Goal: Task Accomplishment & Management: Manage account settings

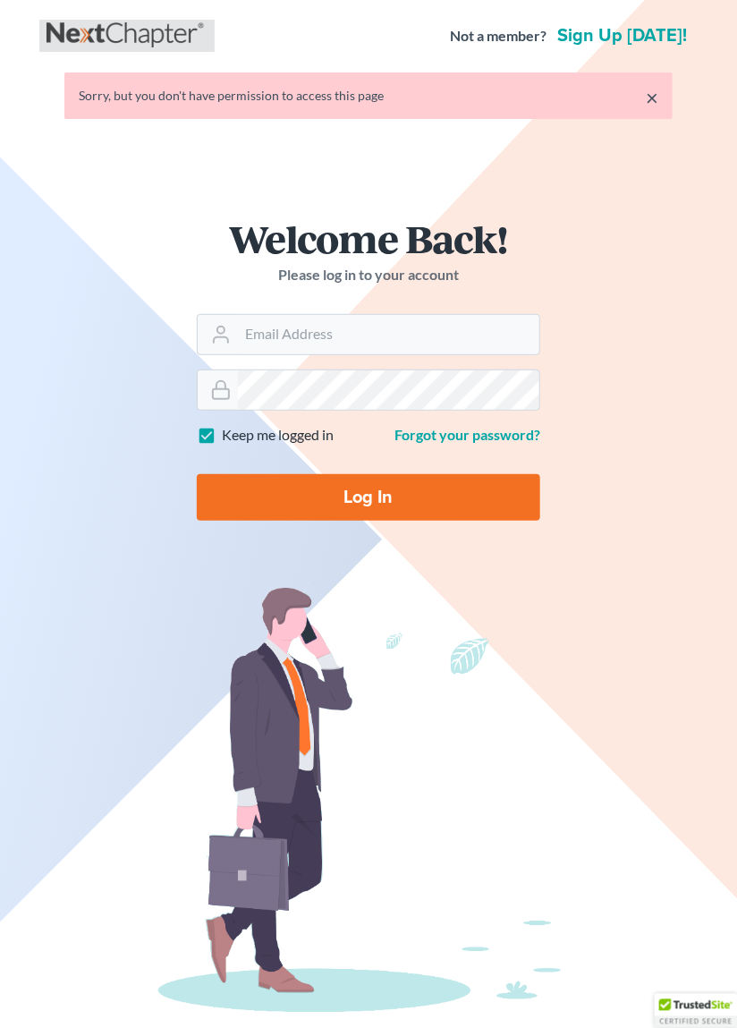
click at [87, 23] on link at bounding box center [127, 36] width 161 height 32
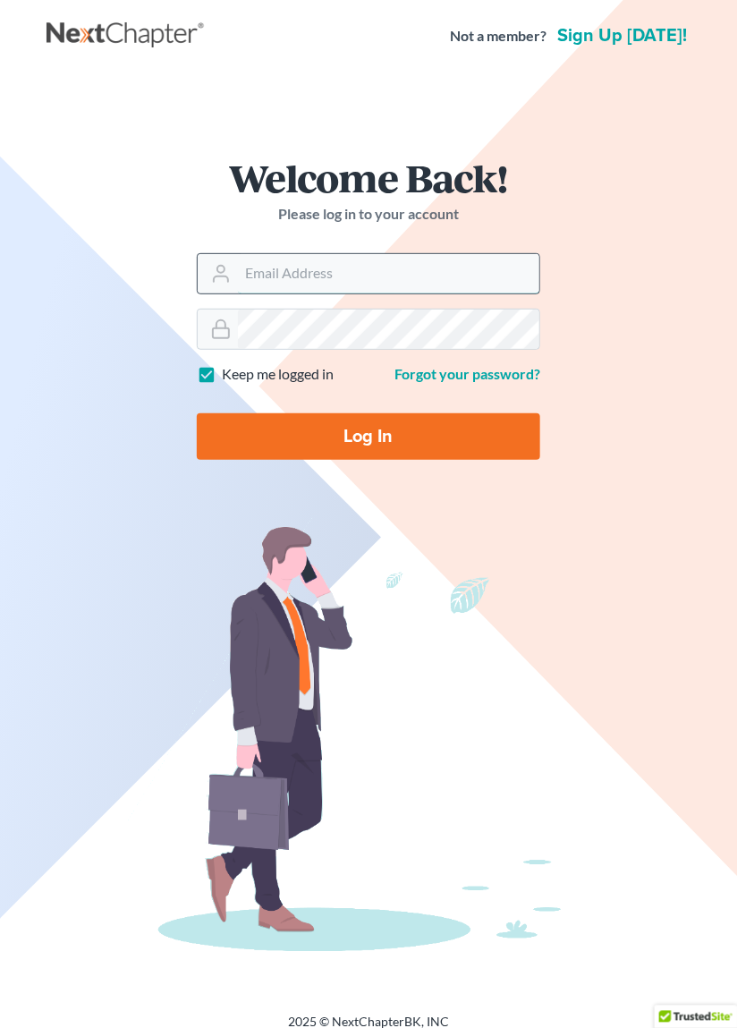
click at [344, 274] on input "Email Address" at bounding box center [389, 273] width 302 height 39
type input "ted@edwardsphillip.com"
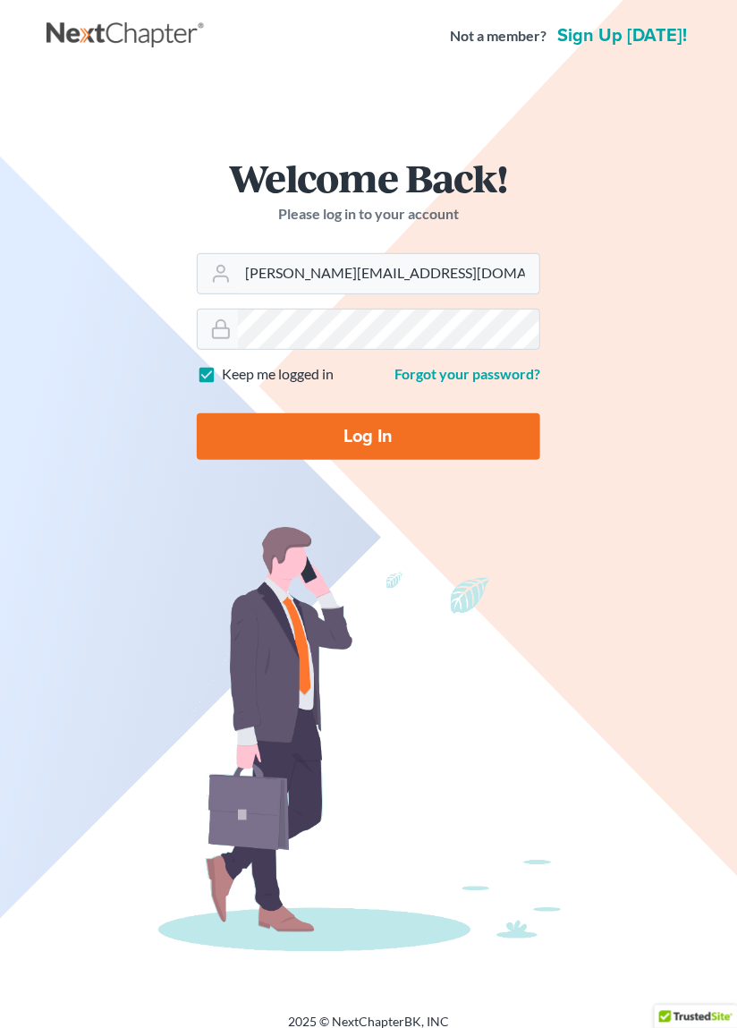
click at [365, 436] on input "Log In" at bounding box center [369, 436] width 344 height 47
type input "Thinking..."
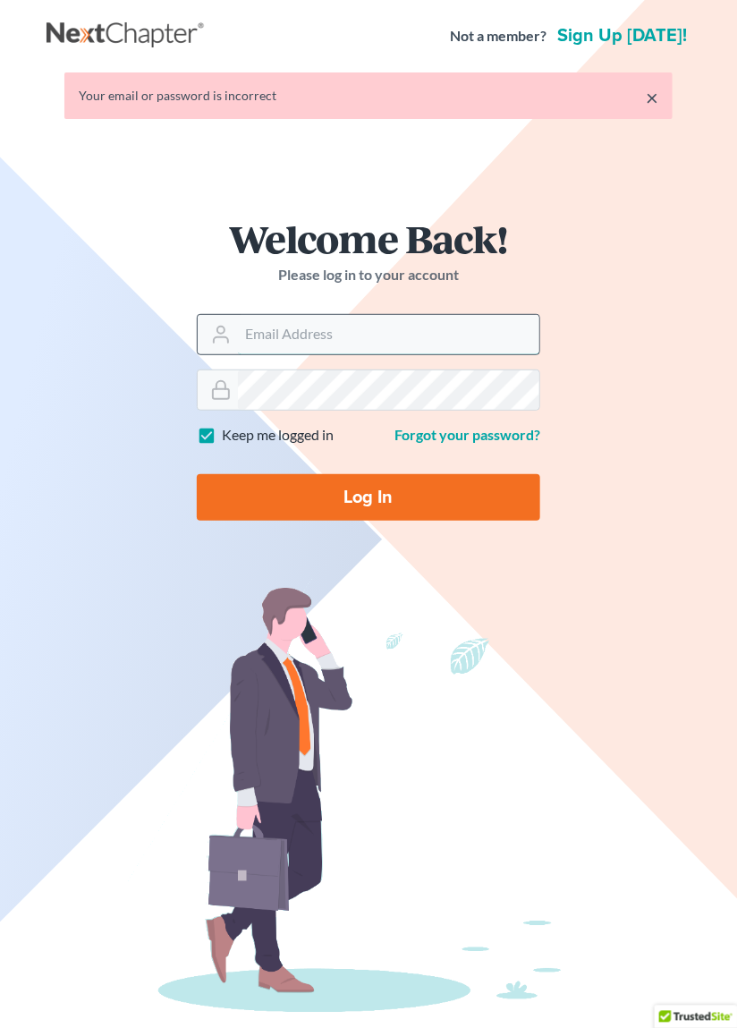
click at [310, 328] on input "Email Address" at bounding box center [389, 334] width 302 height 39
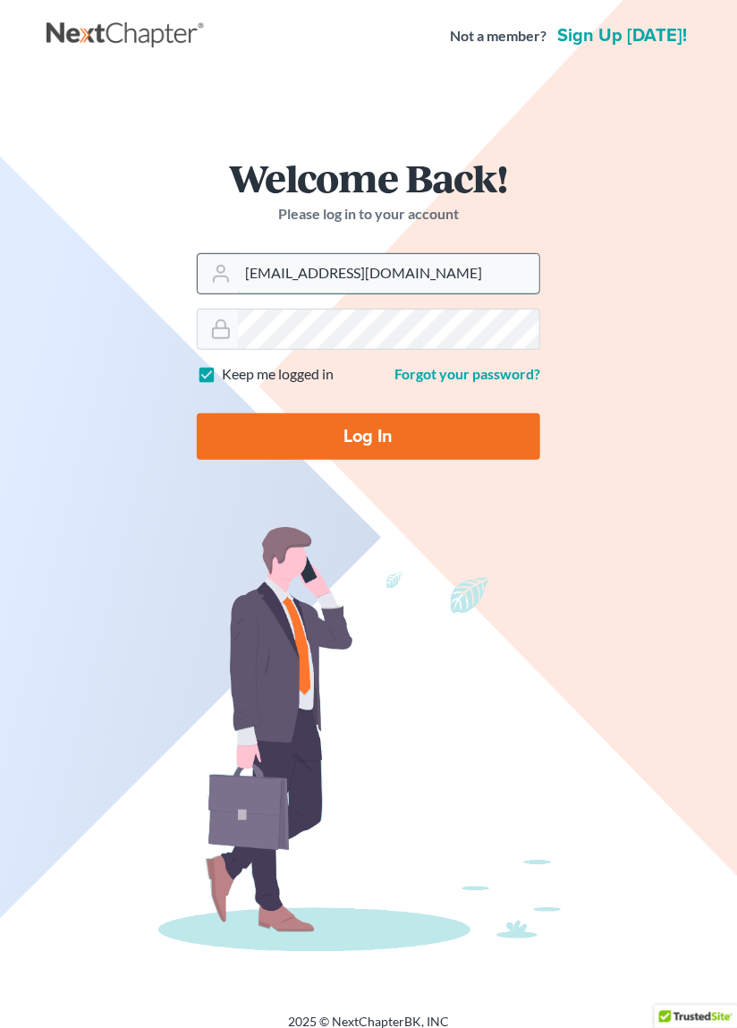
type input "[EMAIL_ADDRESS][DOMAIN_NAME]"
click at [370, 428] on input "Log In" at bounding box center [369, 436] width 344 height 47
type input "Thinking..."
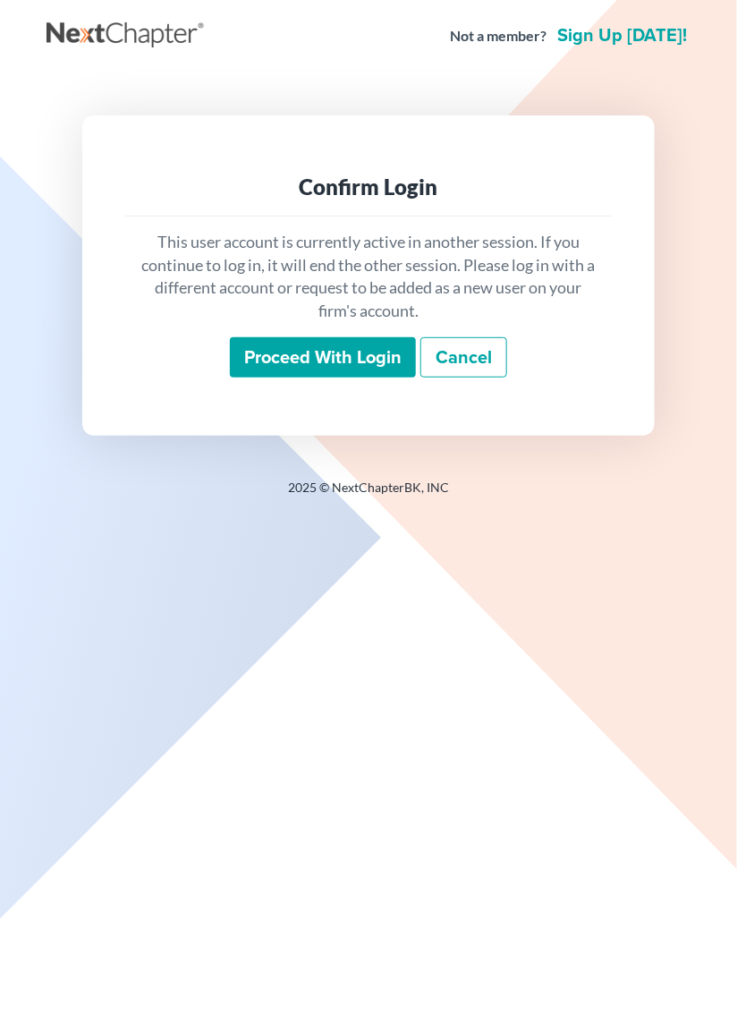
click at [325, 357] on input "Proceed with login" at bounding box center [323, 357] width 186 height 41
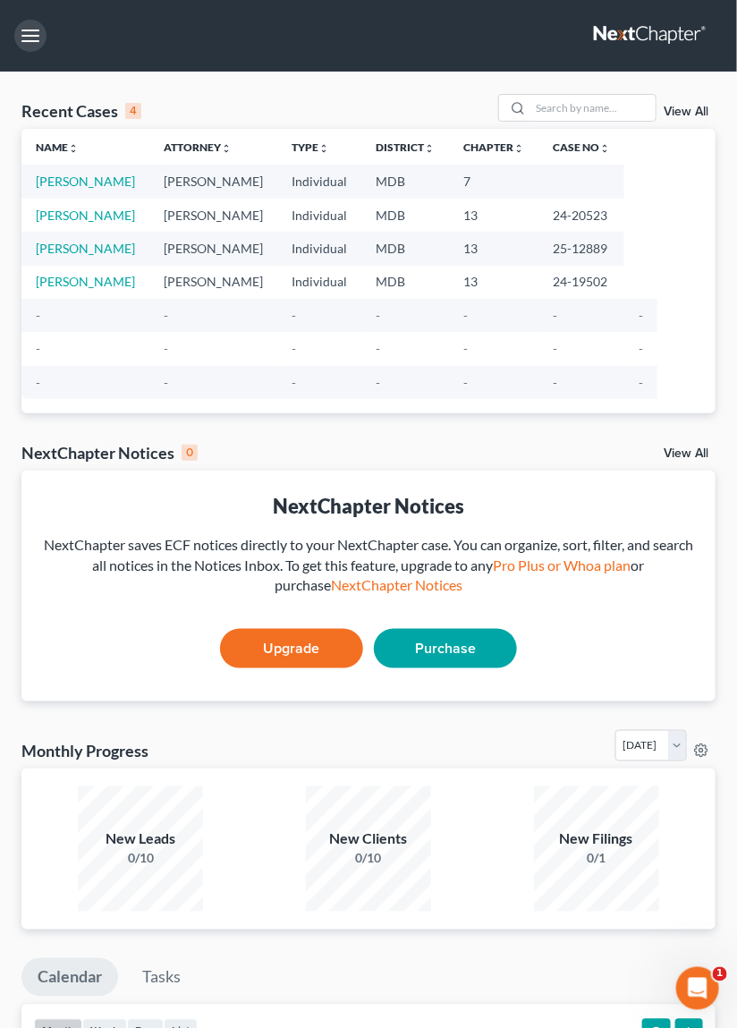
click at [35, 34] on button "button" at bounding box center [30, 36] width 32 height 32
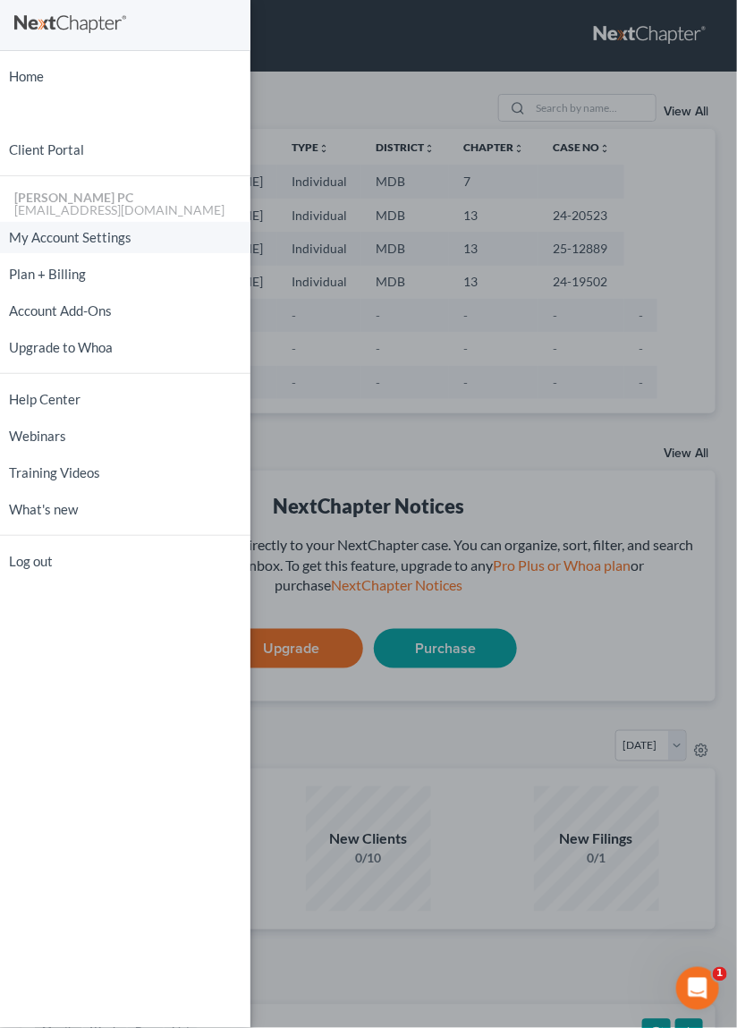
click at [70, 234] on link "My Account Settings" at bounding box center [125, 237] width 251 height 31
select select "24"
select select "21"
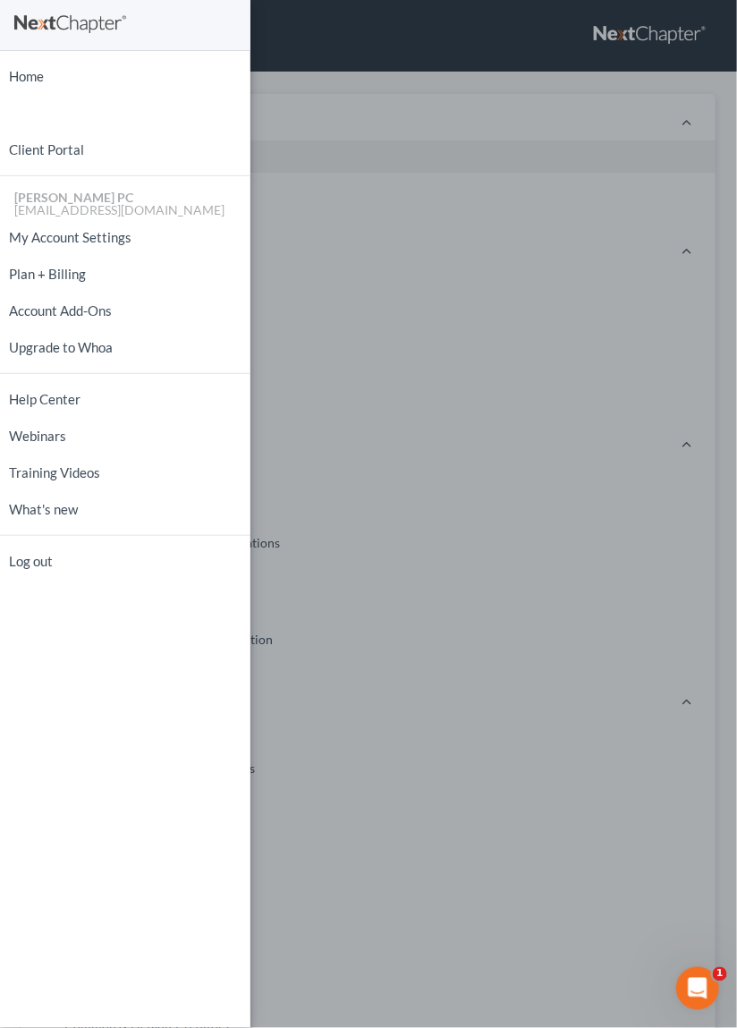
click at [345, 170] on div "Home New Case Client Portal Edwards Phillip Amourgis PC courts@edwardsphillip.c…" at bounding box center [368, 514] width 737 height 1028
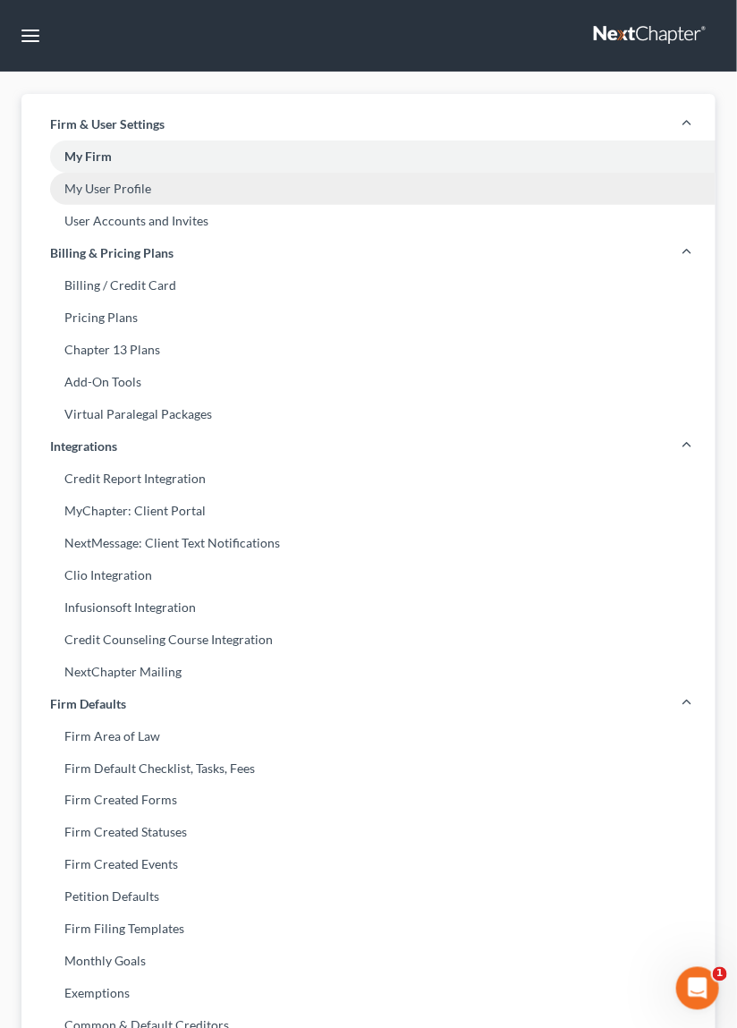
click at [105, 183] on link "My User Profile" at bounding box center [368, 189] width 694 height 32
select select "21"
select select "38"
select select "attorney"
select select "0"
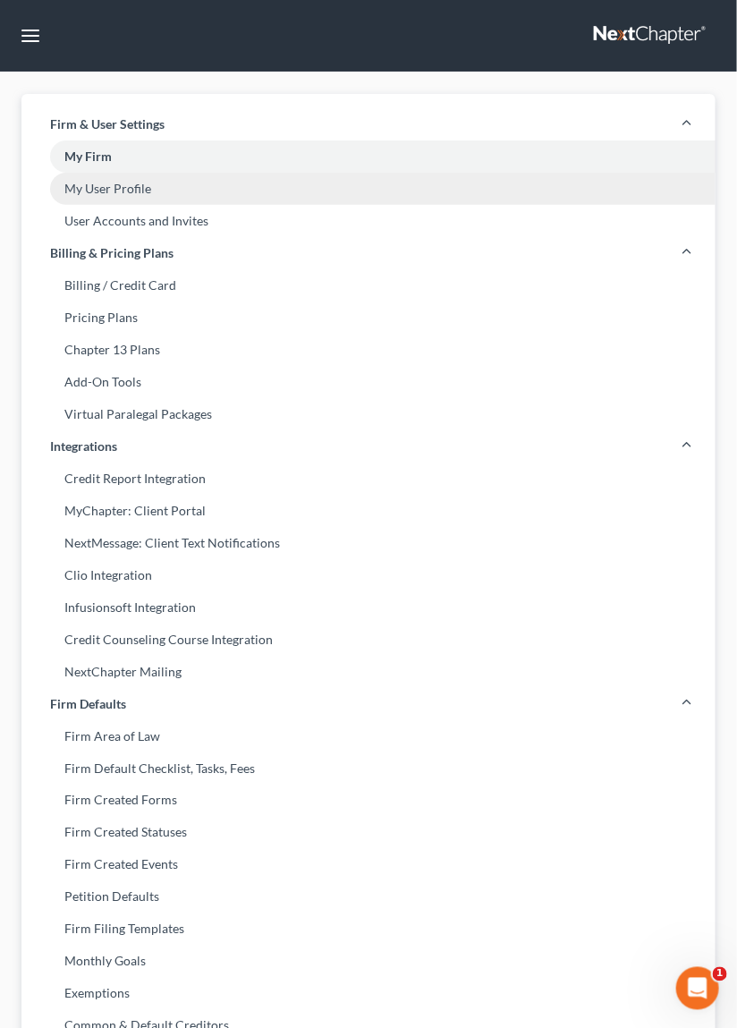
click at [103, 191] on link "My User Profile" at bounding box center [368, 189] width 694 height 32
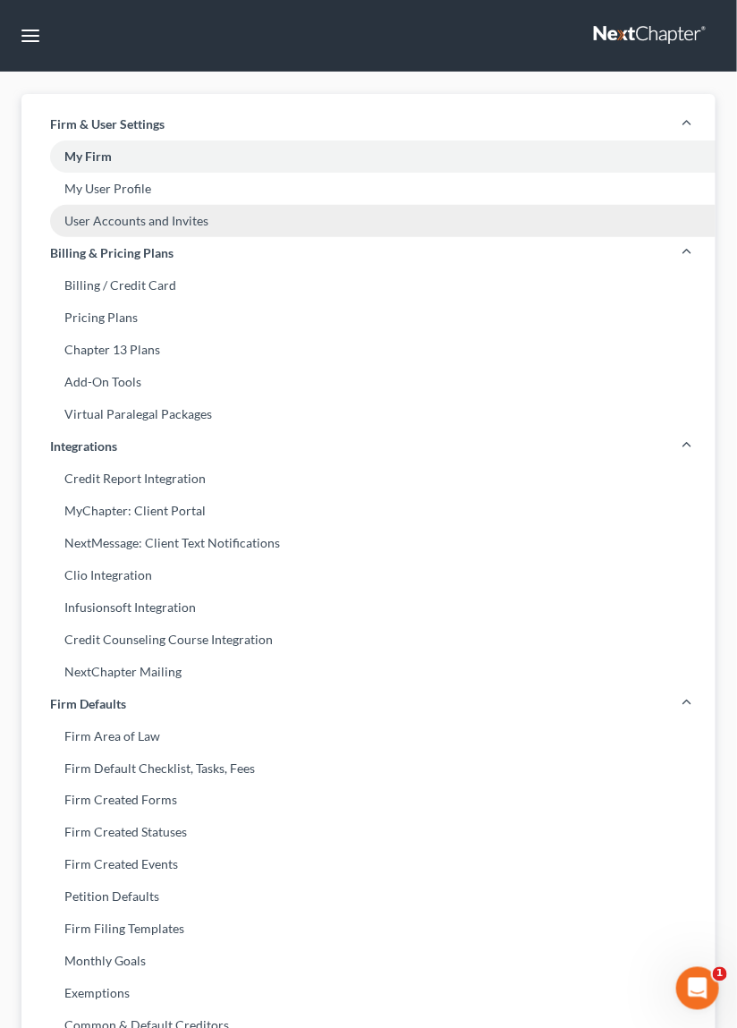
click at [121, 217] on link "User Accounts and Invites" at bounding box center [368, 221] width 694 height 32
select select "0"
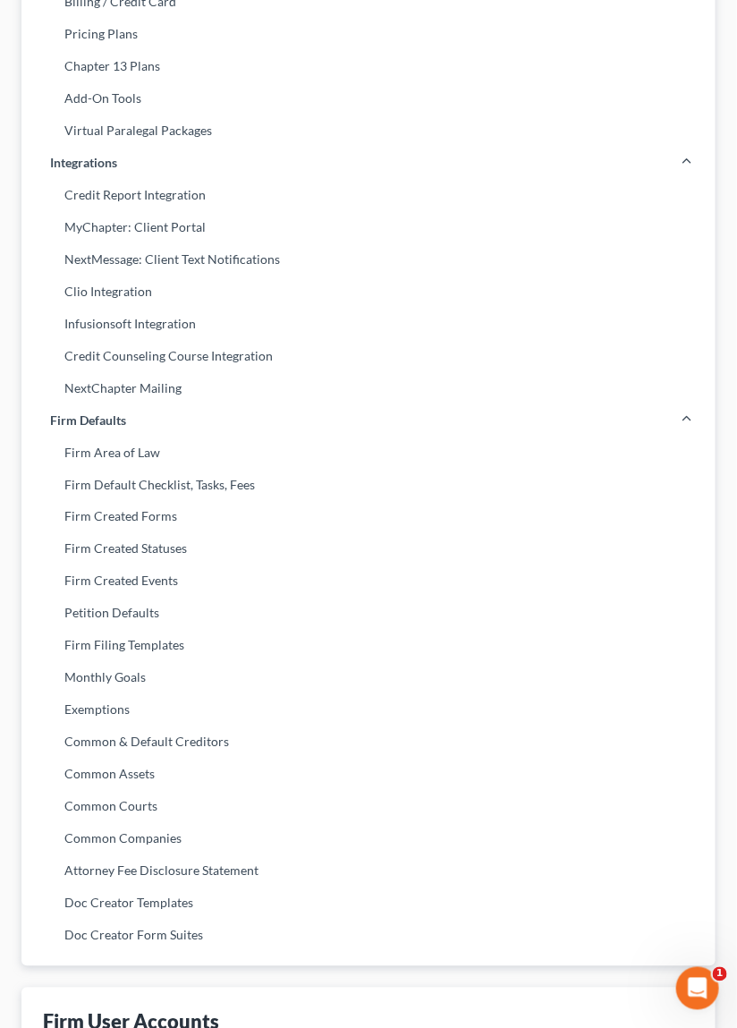
scroll to position [287, 0]
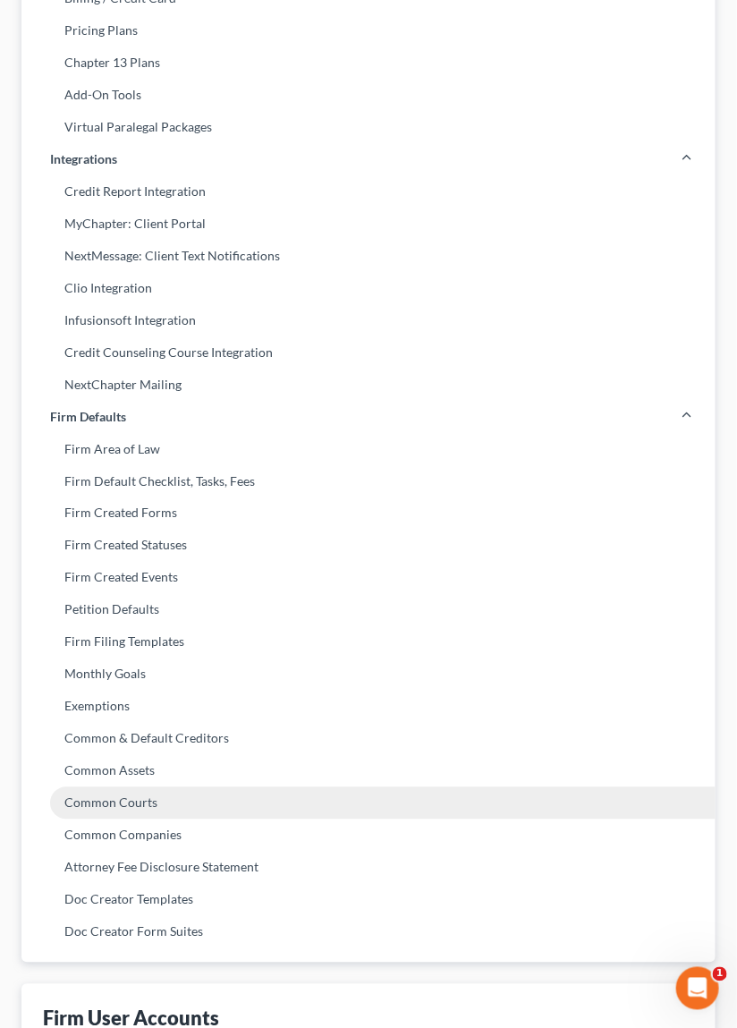
click at [106, 804] on link "Common Courts" at bounding box center [368, 803] width 694 height 32
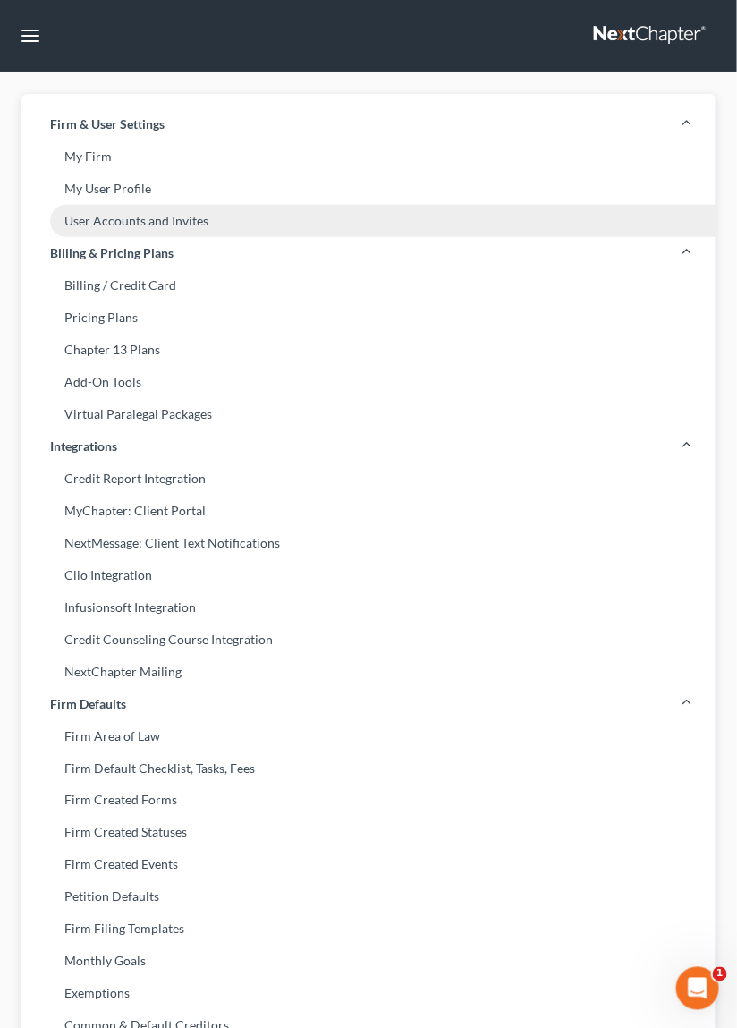
click at [115, 215] on link "User Accounts and Invites" at bounding box center [368, 221] width 694 height 32
select select "0"
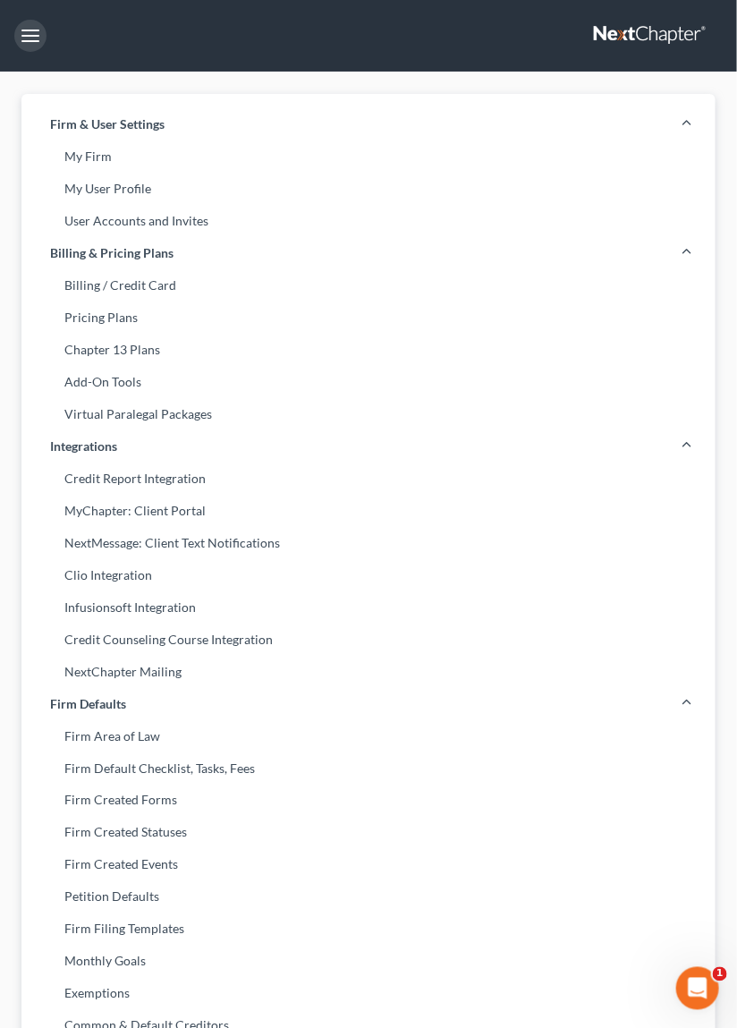
click at [33, 35] on button "button" at bounding box center [30, 36] width 32 height 32
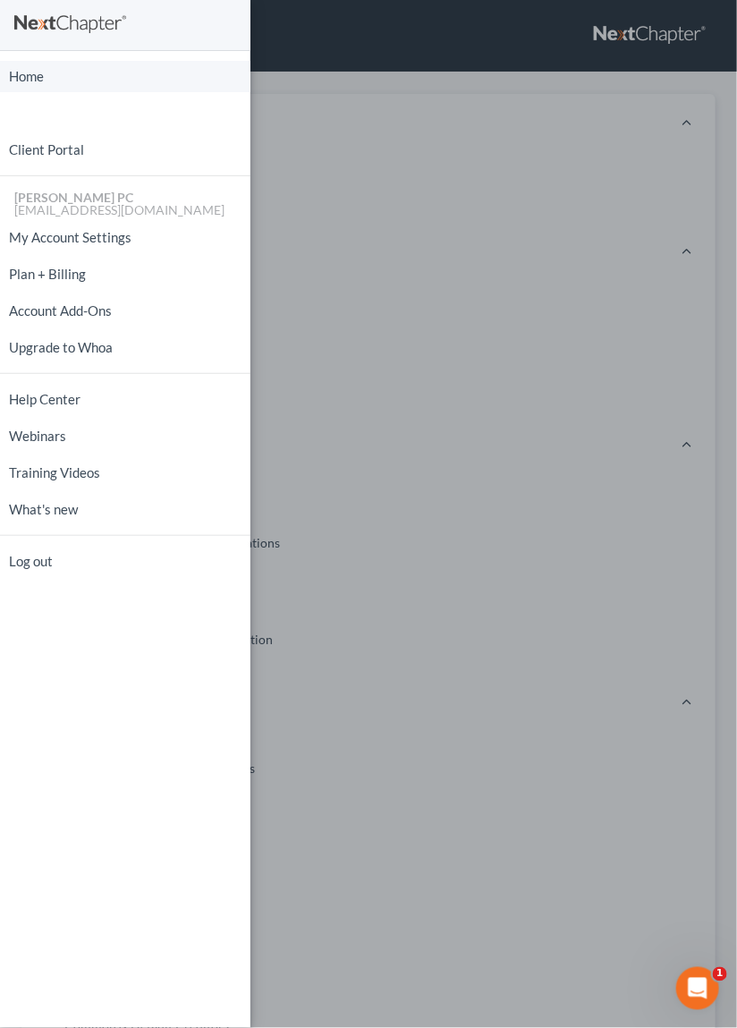
click at [38, 76] on link "Home" at bounding box center [125, 76] width 251 height 31
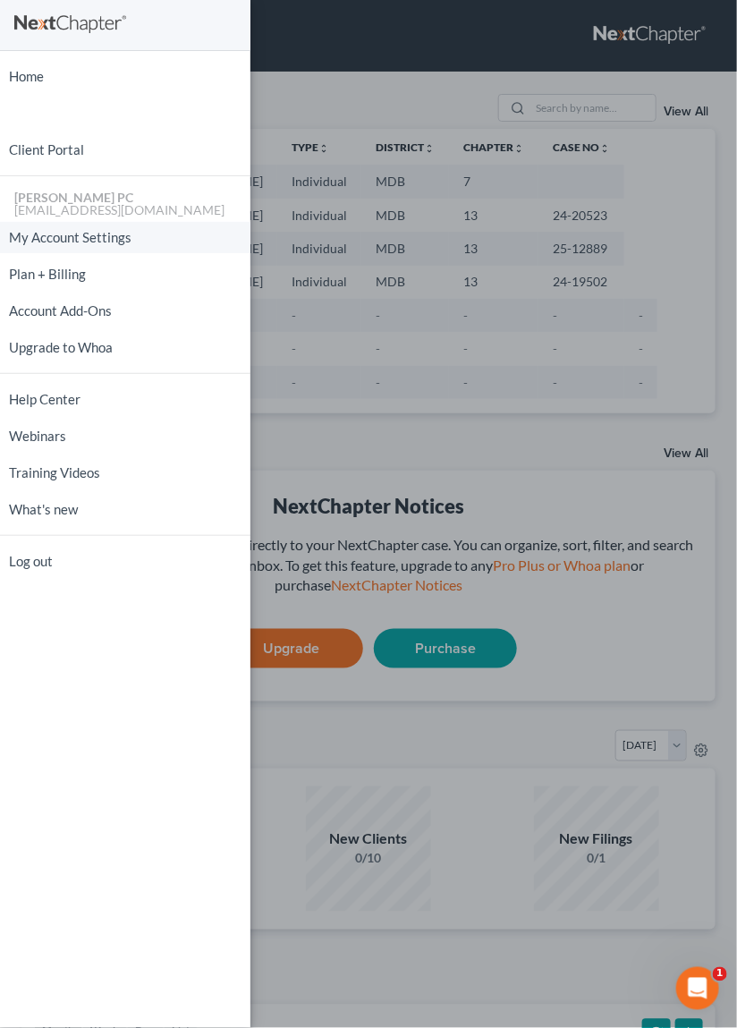
click at [69, 239] on link "My Account Settings" at bounding box center [125, 237] width 251 height 31
select select "24"
select select "21"
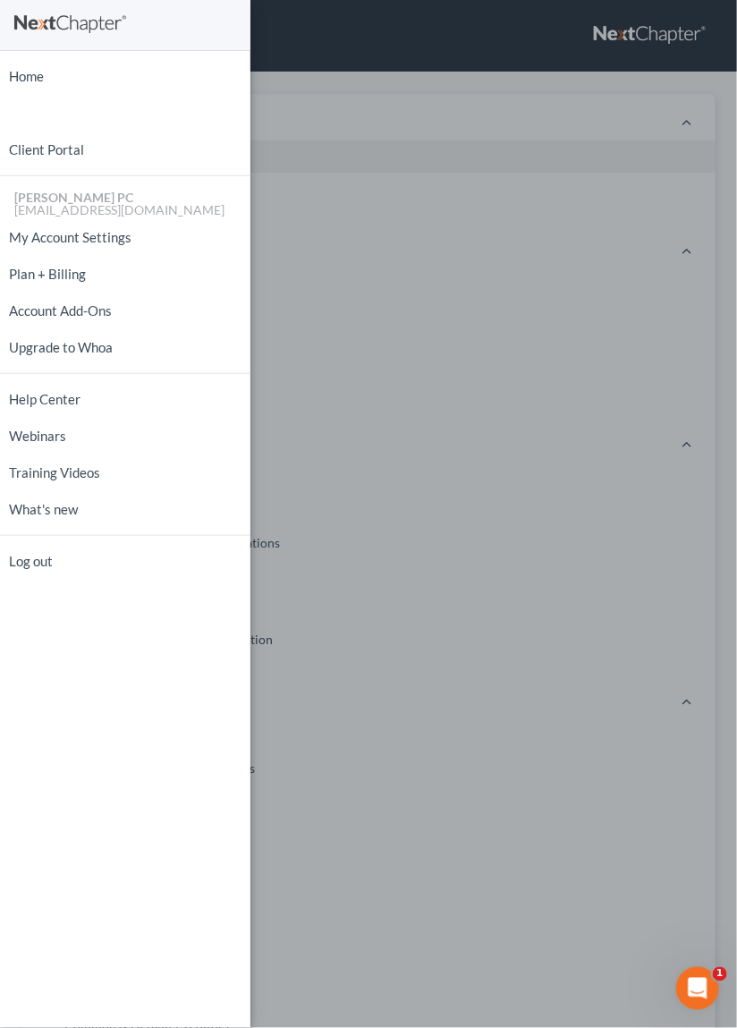
click at [461, 214] on div "Home New Case Client Portal Edwards Phillip Amourgis PC courts@edwardsphillip.c…" at bounding box center [368, 514] width 737 height 1028
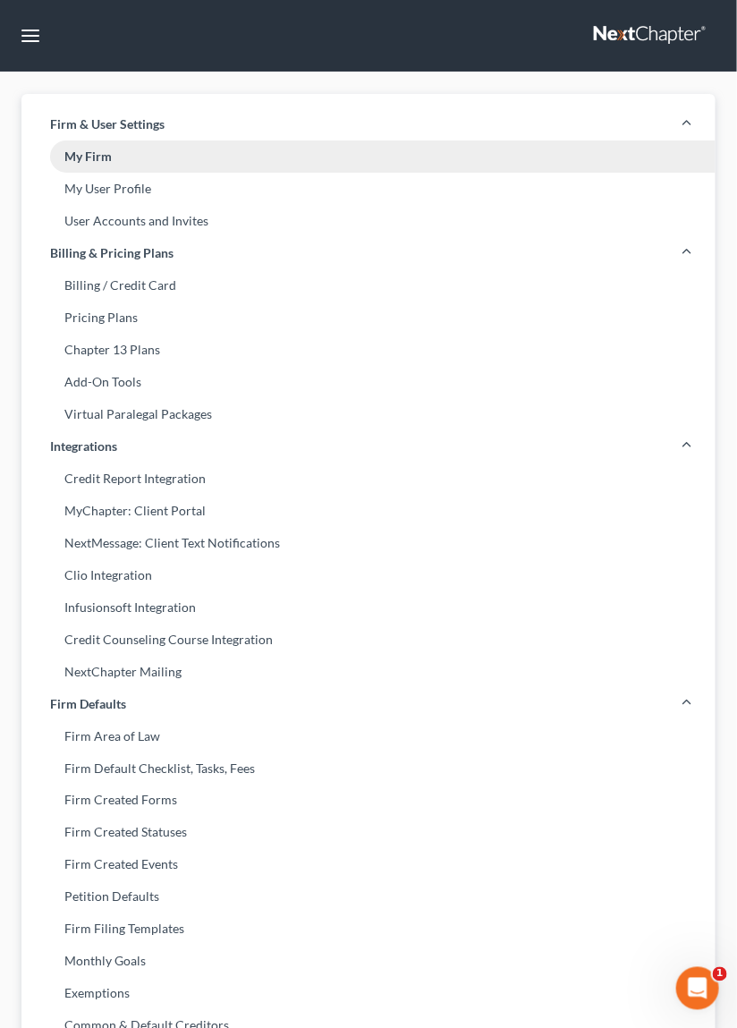
click at [97, 153] on link "My Firm" at bounding box center [368, 156] width 694 height 32
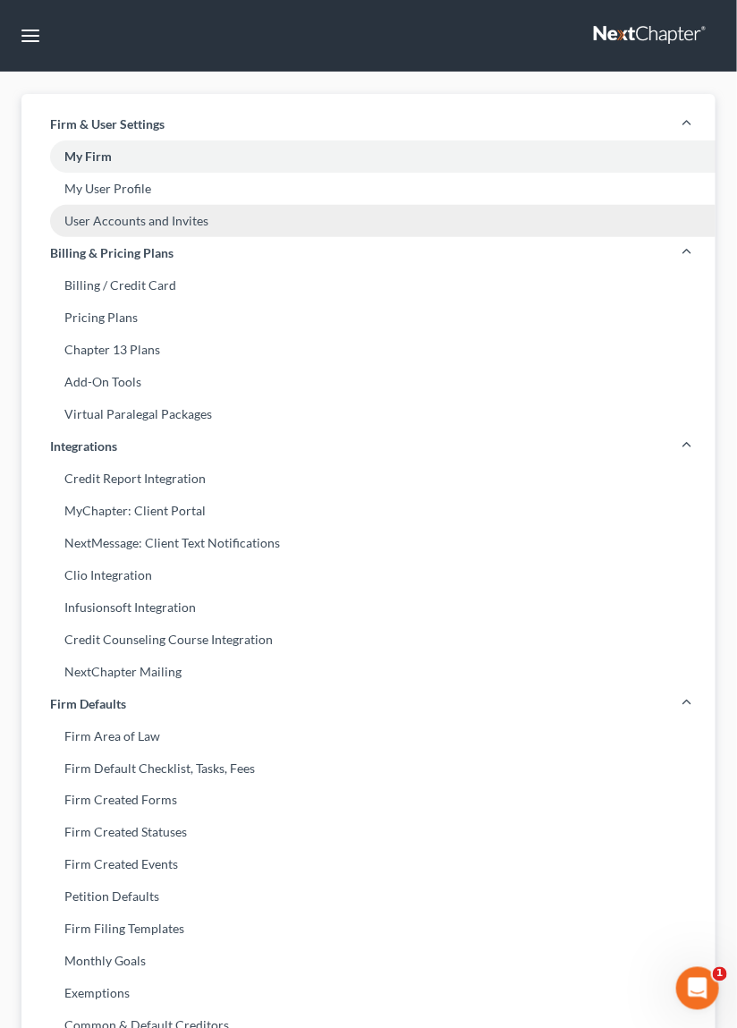
click at [111, 222] on link "User Accounts and Invites" at bounding box center [368, 221] width 694 height 32
select select "0"
click at [116, 216] on link "User Accounts and Invites" at bounding box center [368, 221] width 694 height 32
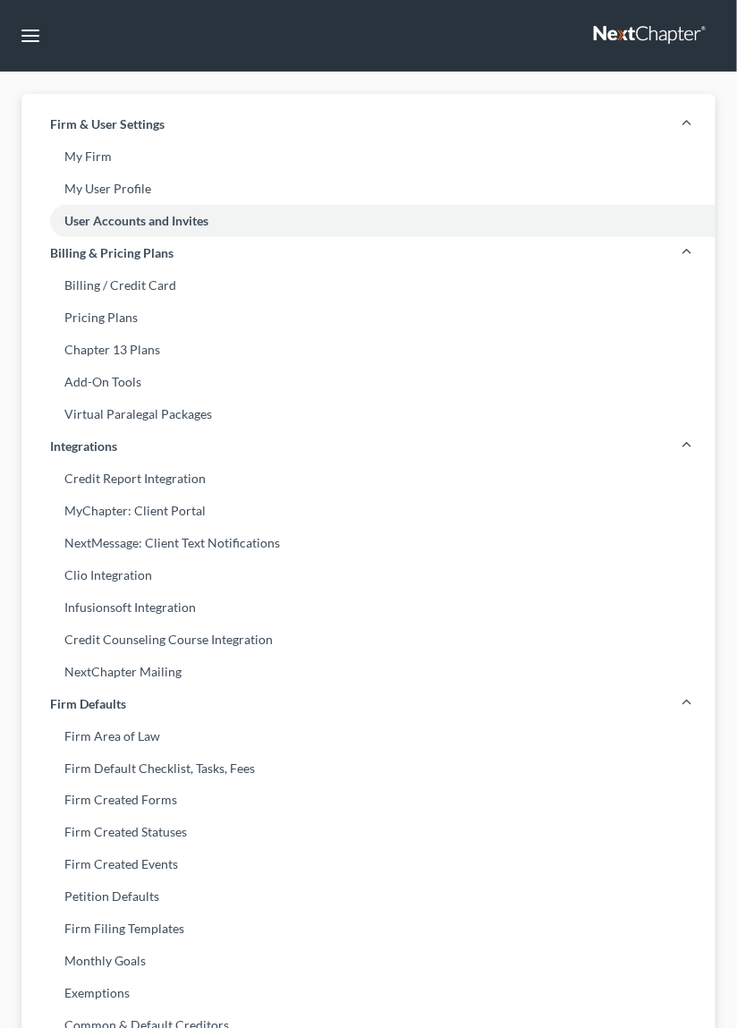
select select "0"
click at [116, 222] on link "User Accounts and Invites" at bounding box center [368, 221] width 694 height 32
click at [163, 219] on link "User Accounts and Invites" at bounding box center [368, 221] width 694 height 32
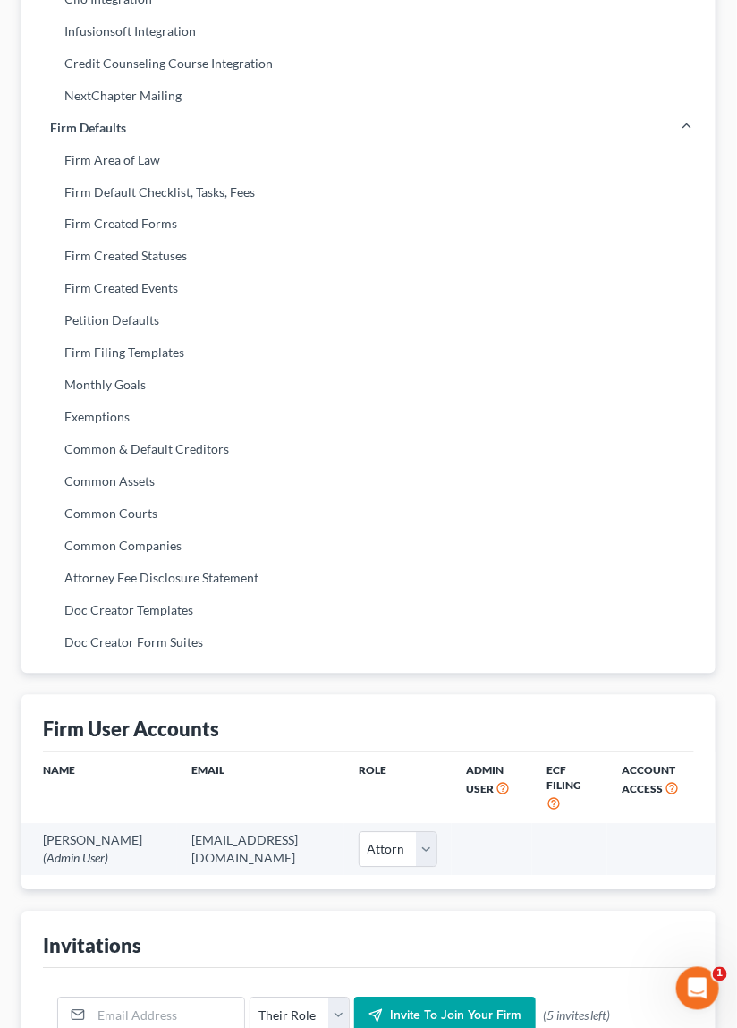
scroll to position [596, 0]
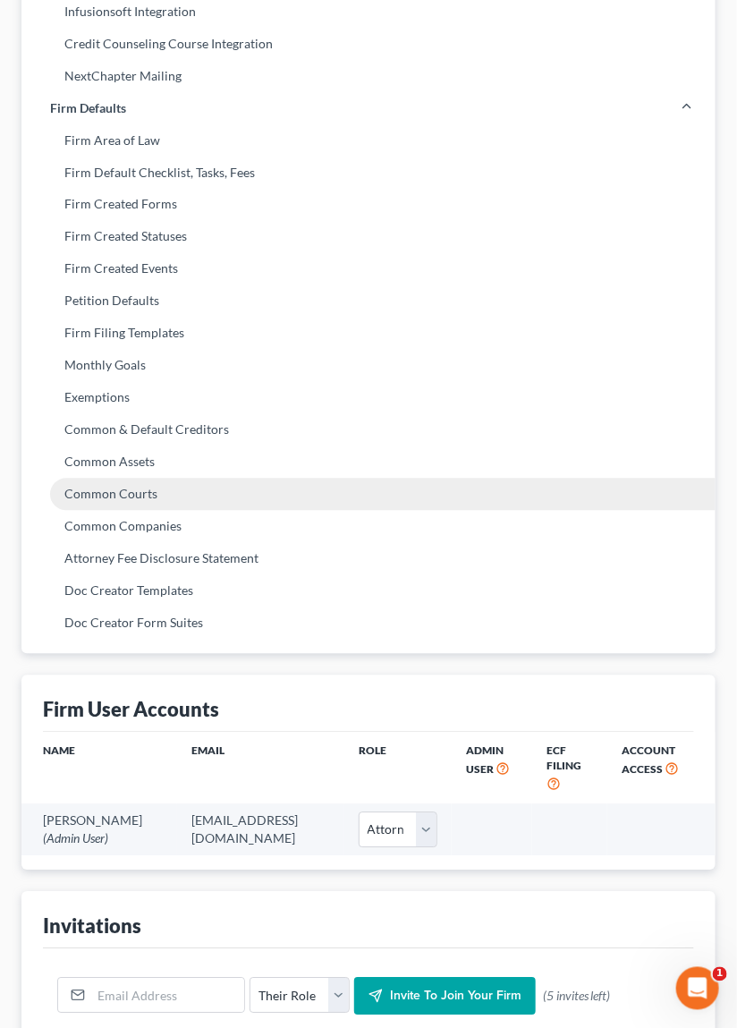
click at [121, 494] on link "Common Courts" at bounding box center [368, 495] width 694 height 32
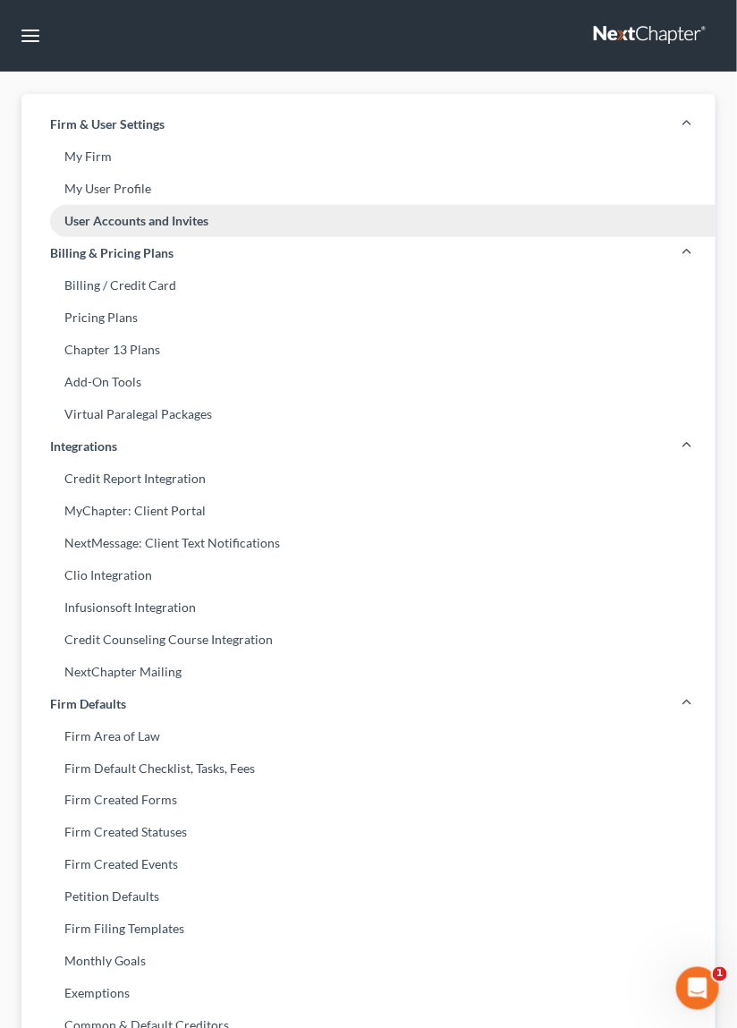
click at [144, 230] on link "User Accounts and Invites" at bounding box center [368, 221] width 694 height 32
select select "0"
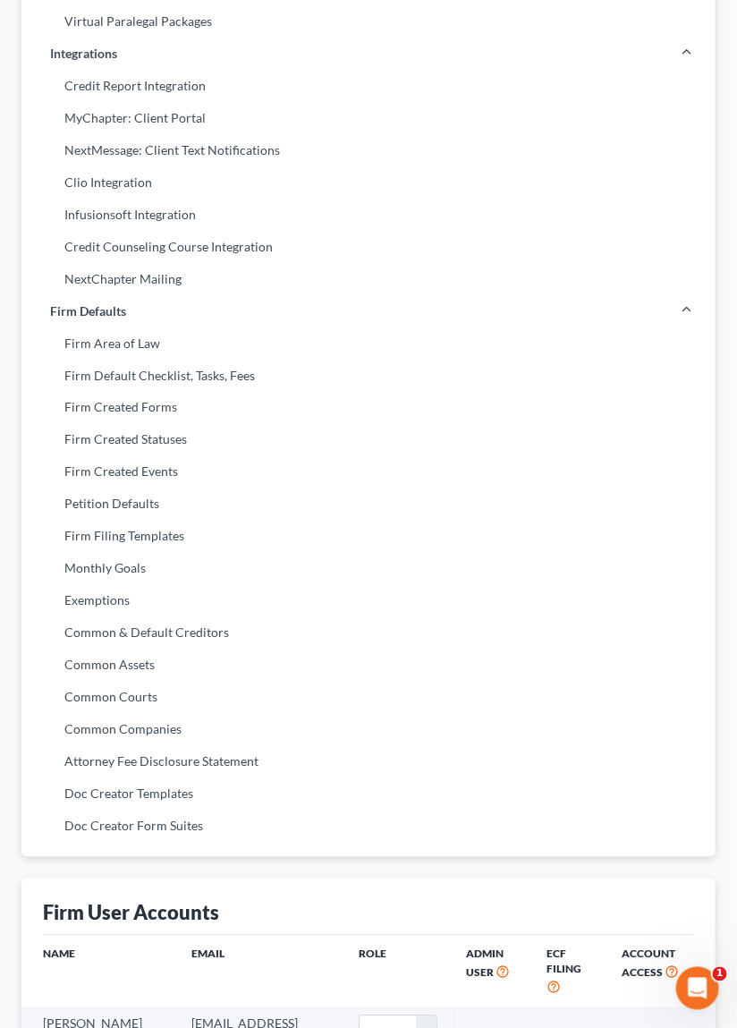
scroll to position [596, 0]
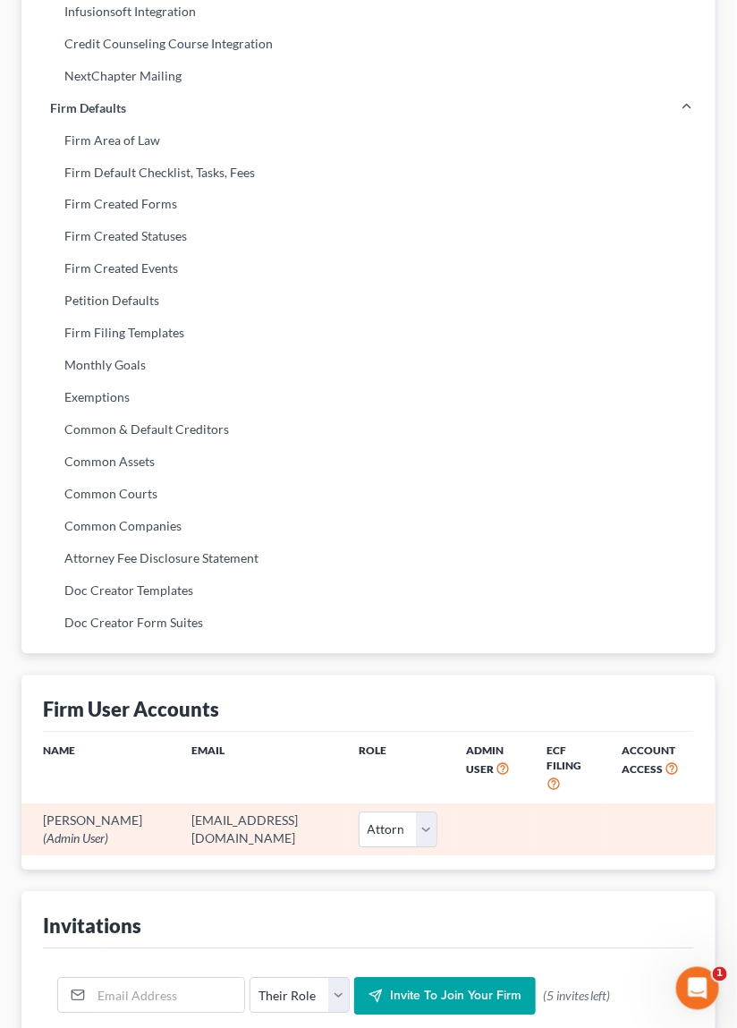
click at [95, 836] on td "Edward Amourgis (Admin User)" at bounding box center [99, 829] width 156 height 51
click at [523, 850] on td at bounding box center [492, 829] width 81 height 51
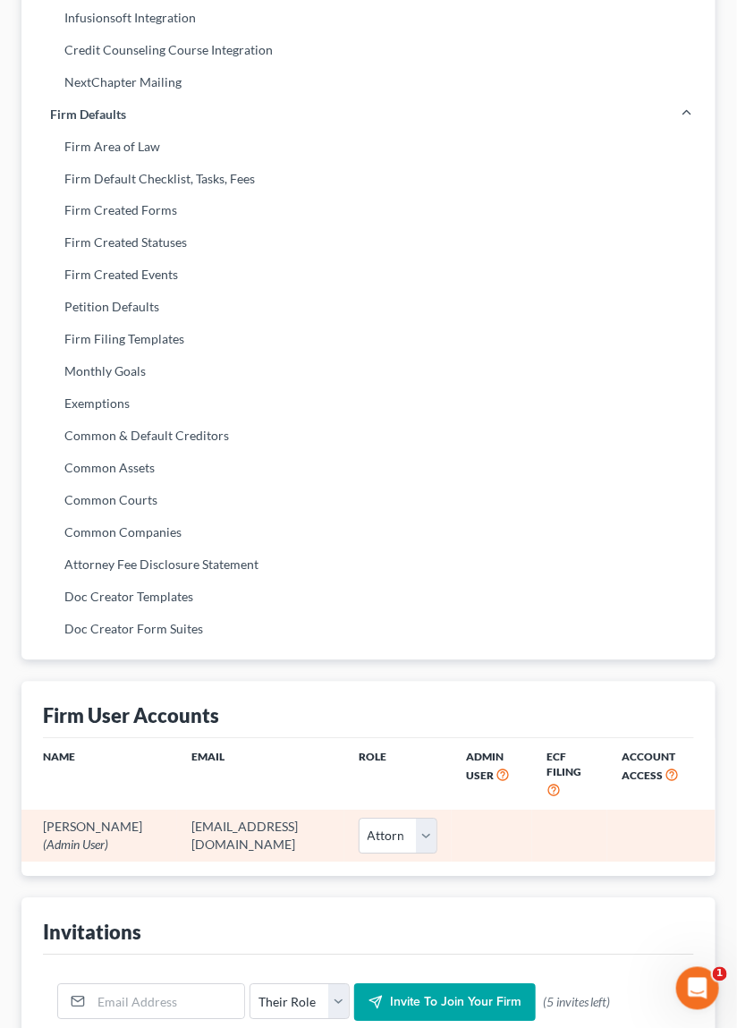
click at [93, 846] on td "Edward Amourgis (Admin User)" at bounding box center [99, 836] width 156 height 51
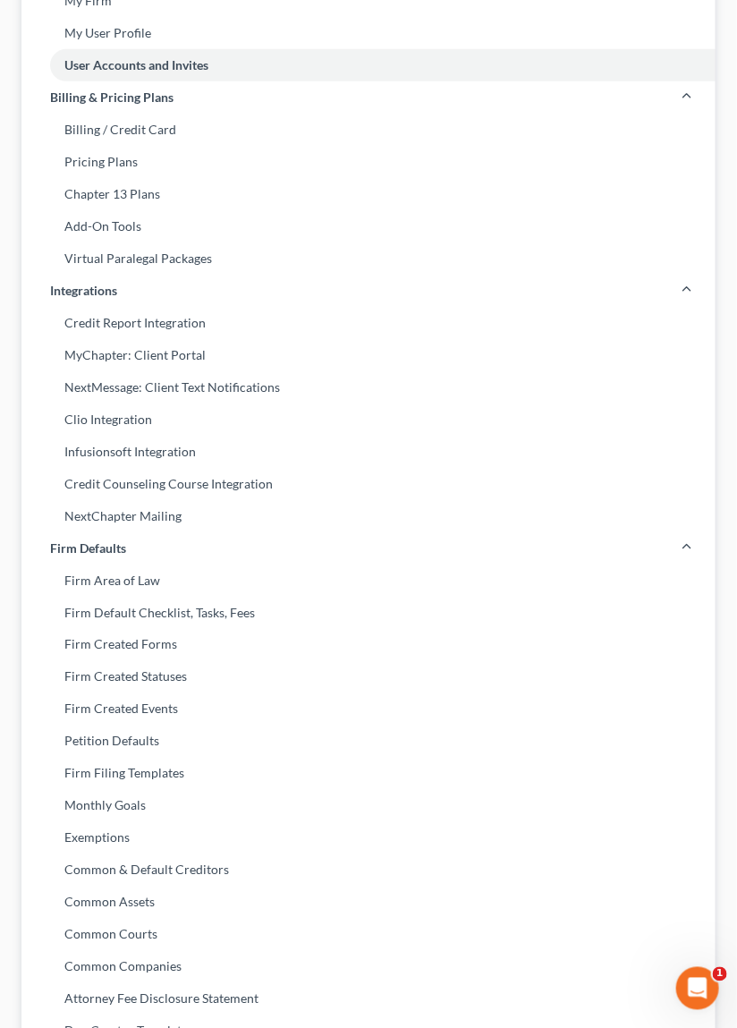
scroll to position [0, 0]
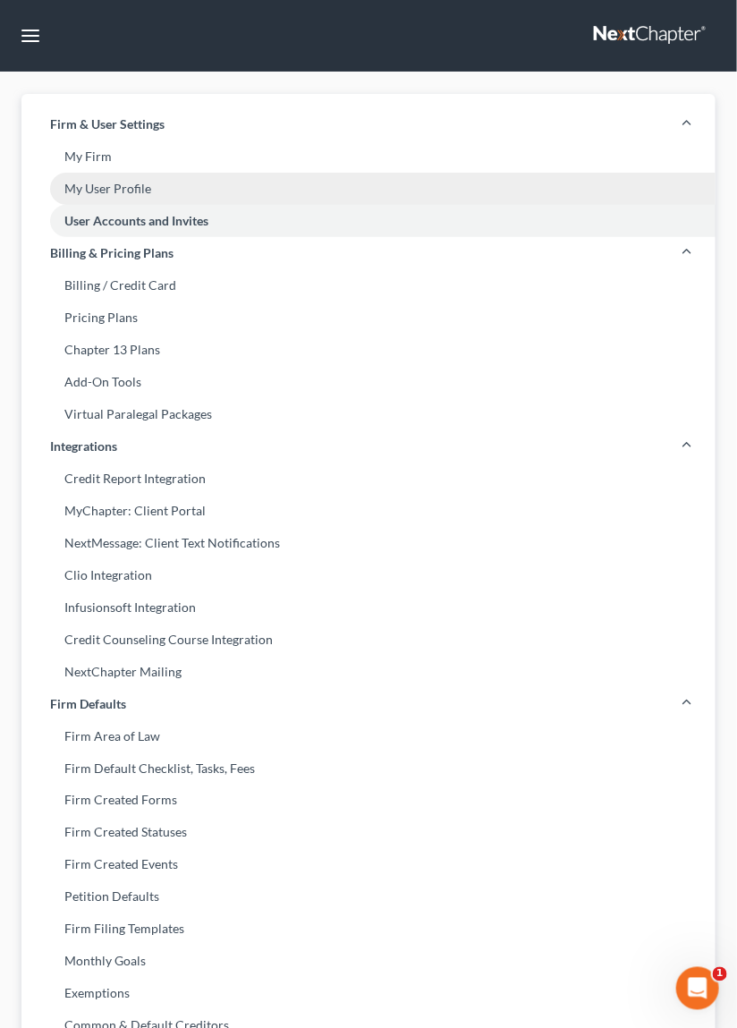
click at [119, 191] on link "My User Profile" at bounding box center [368, 189] width 694 height 32
select select "21"
select select "38"
select select "attorney"
select select "0"
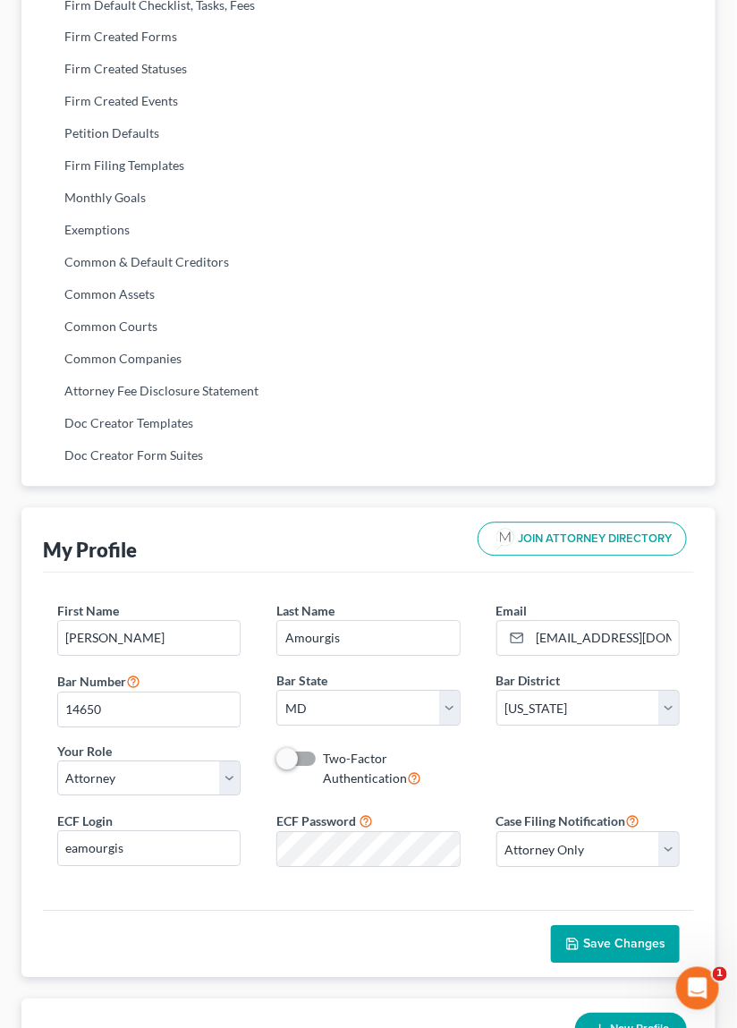
scroll to position [826, 0]
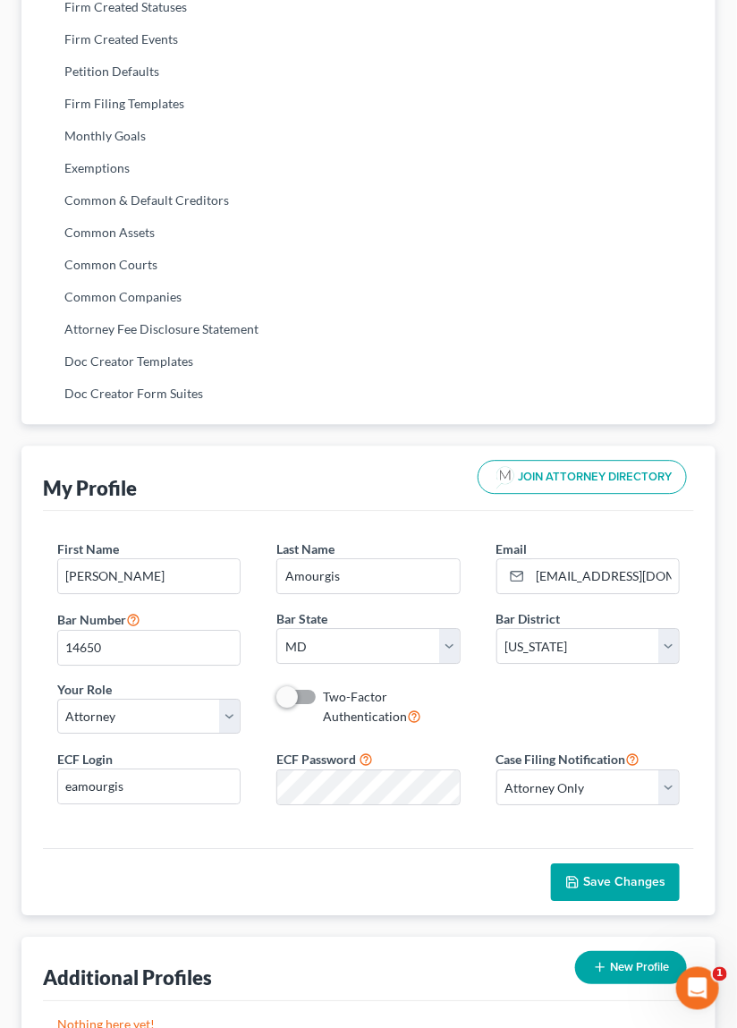
click at [324, 695] on span "Two-Factor Authentication" at bounding box center [365, 706] width 84 height 35
click at [330, 695] on input "Two-Factor Authentication" at bounding box center [336, 694] width 12 height 12
click at [418, 711] on icon at bounding box center [414, 715] width 14 height 17
click at [342, 700] on input "Two-Factor Authentication" at bounding box center [336, 694] width 12 height 12
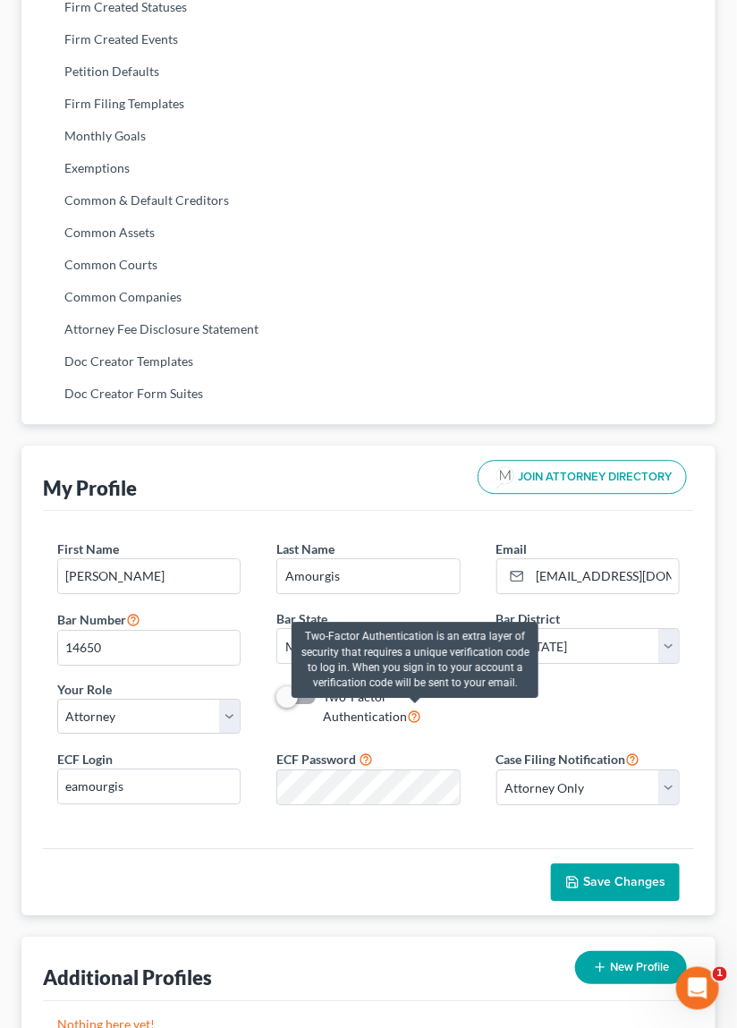
click at [630, 879] on span "Save Changes" at bounding box center [624, 881] width 82 height 15
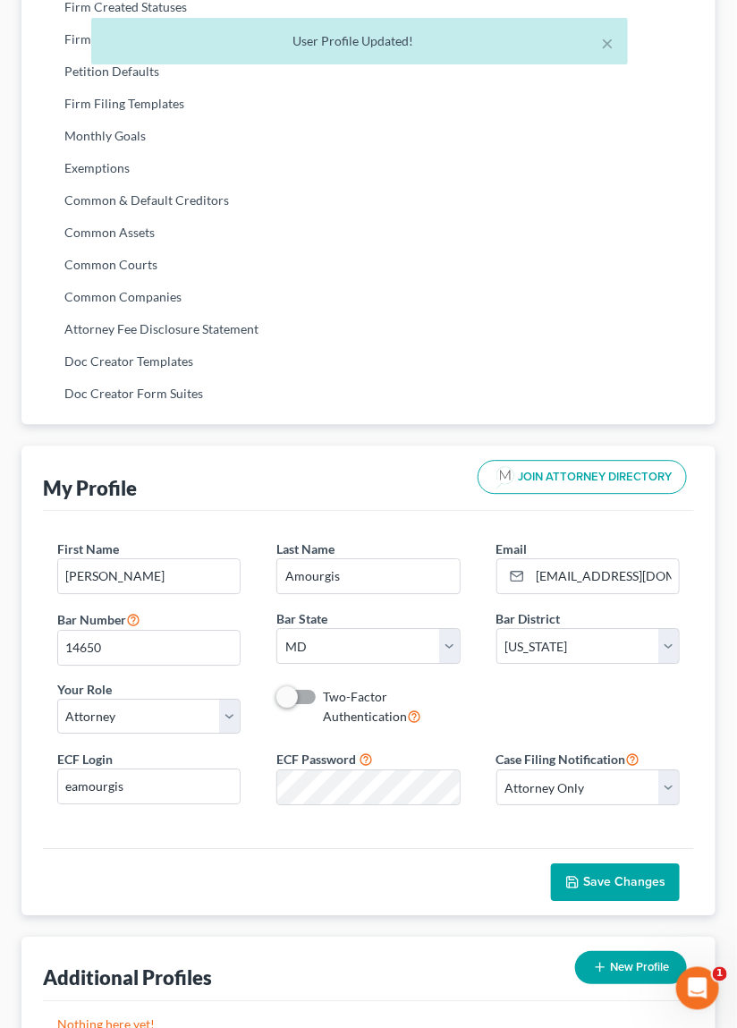
click at [309, 694] on span at bounding box center [297, 696] width 43 height 21
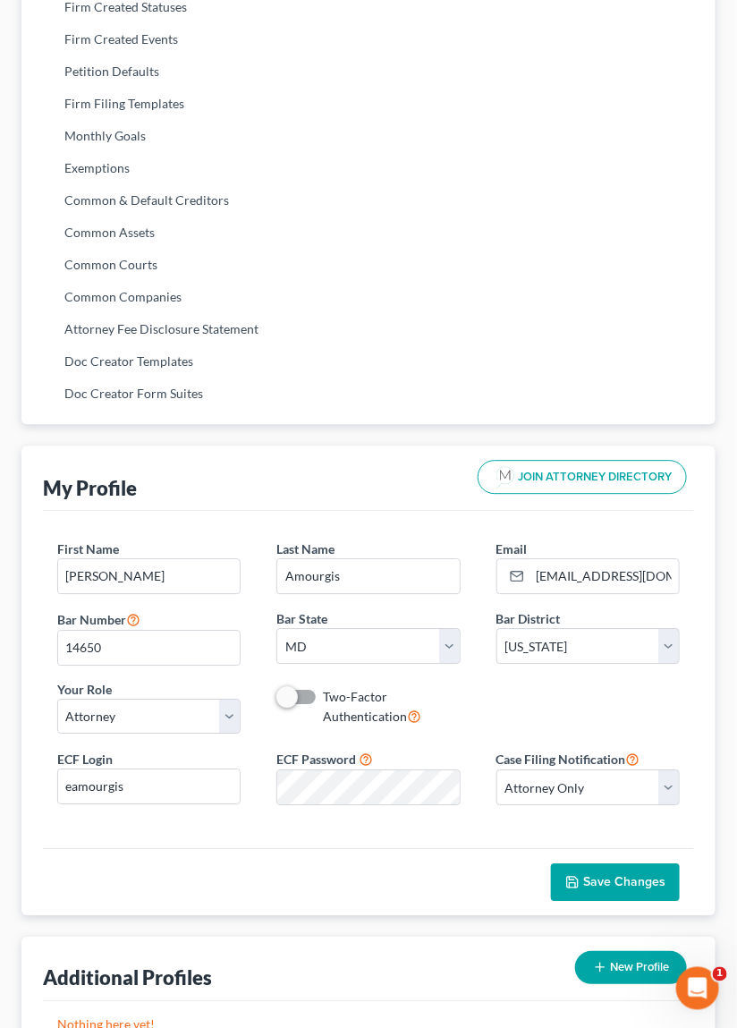
click at [323, 691] on label "Two-Factor Authentication" at bounding box center [391, 707] width 137 height 38
click at [330, 691] on input "Two-Factor Authentication" at bounding box center [336, 694] width 12 height 12
click at [323, 697] on label "Two-Factor Authentication" at bounding box center [391, 707] width 137 height 38
click at [330, 697] on input "Two-Factor Authentication" at bounding box center [336, 694] width 12 height 12
click at [323, 693] on label "Two-Factor Authentication" at bounding box center [391, 707] width 137 height 38
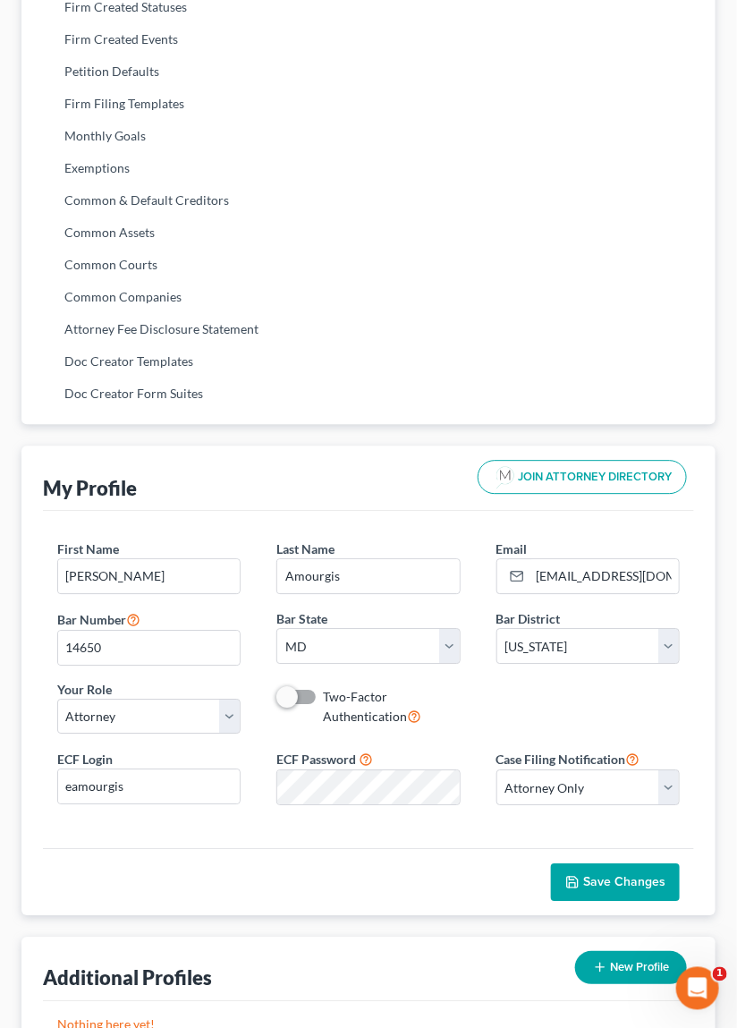
click at [330, 693] on input "Two-Factor Authentication" at bounding box center [336, 694] width 12 height 12
click at [635, 879] on span "Save Changes" at bounding box center [624, 881] width 82 height 15
click at [415, 710] on icon at bounding box center [414, 715] width 14 height 17
click at [342, 700] on input "Two-Factor Authentication" at bounding box center [336, 694] width 12 height 12
checkbox input "false"
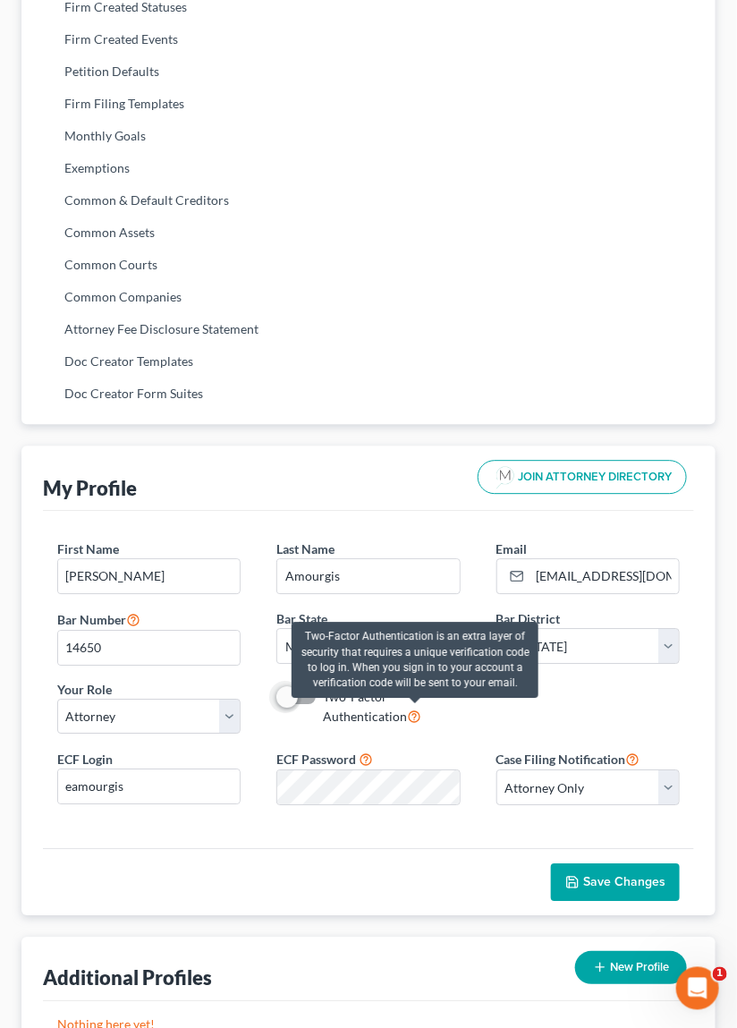
click at [617, 704] on div "First Name * Edward Last Name * Amourgis Email * courts@edwardsphillip.com Bar …" at bounding box center [368, 644] width 659 height 208
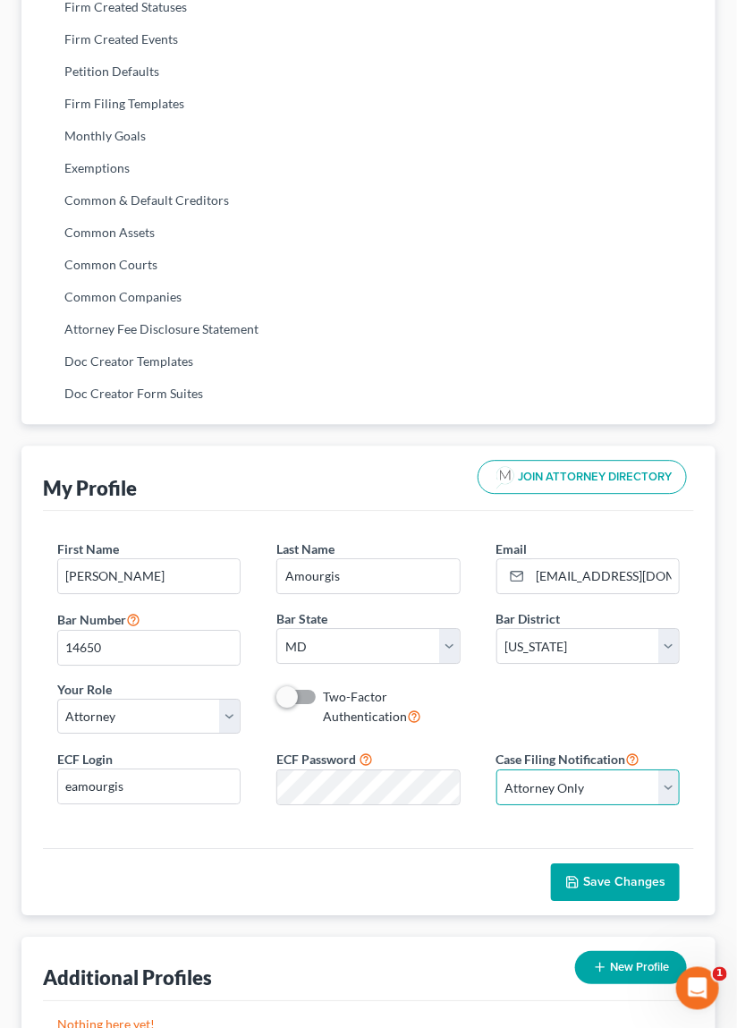
click at [669, 784] on select "Select Attorney Only Attorney And Other Other Only" at bounding box center [588, 788] width 183 height 36
click at [708, 716] on div "My Profile JOIN ATTORNEY DIRECTORY First Name * Edward Last Name * Amourgis Ema…" at bounding box center [368, 681] width 694 height 470
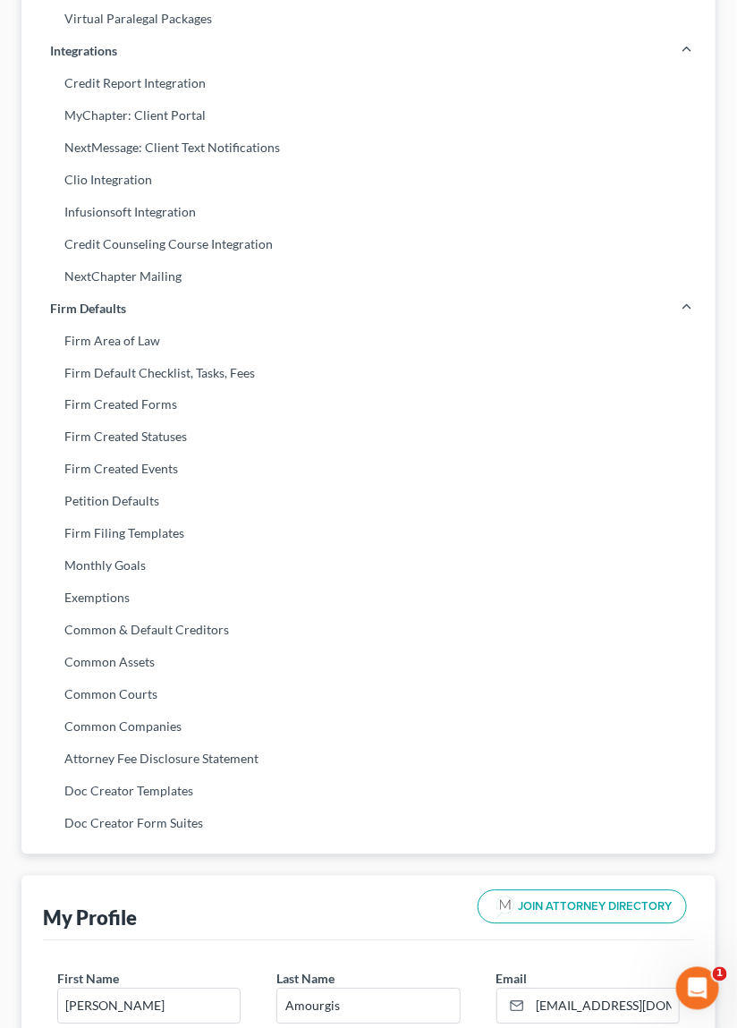
scroll to position [0, 0]
